Goal: Share content

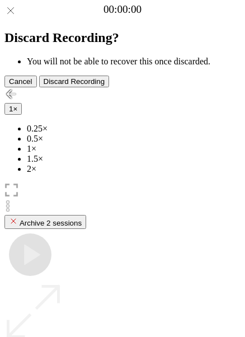
scroll to position [96, 0]
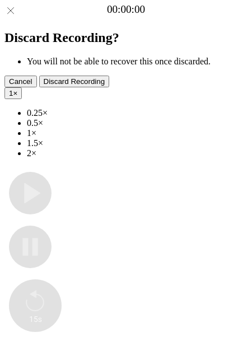
type input "**********"
